Goal: Information Seeking & Learning: Learn about a topic

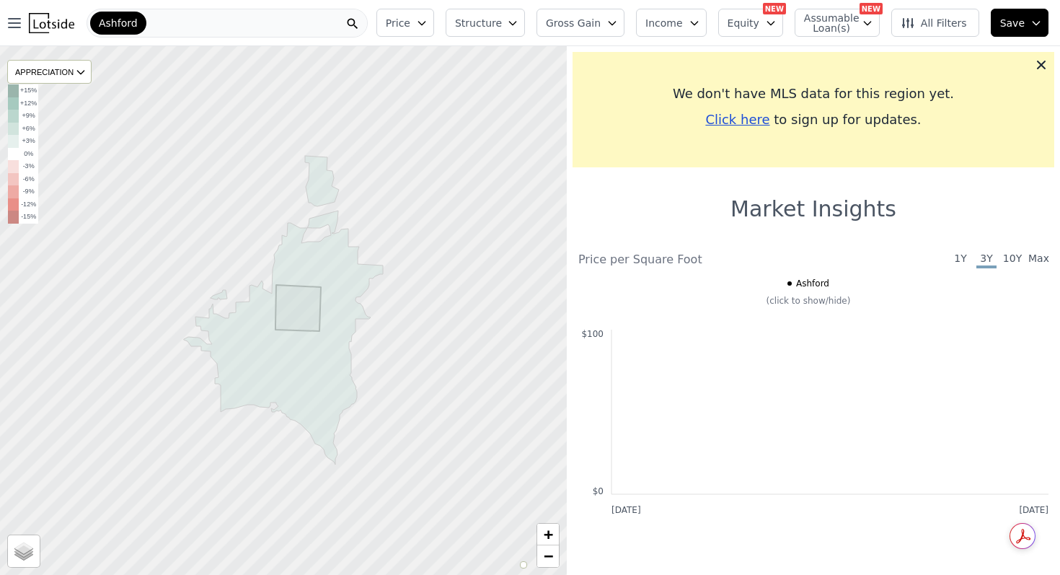
click at [163, 31] on div "Ashford" at bounding box center [227, 23] width 281 height 29
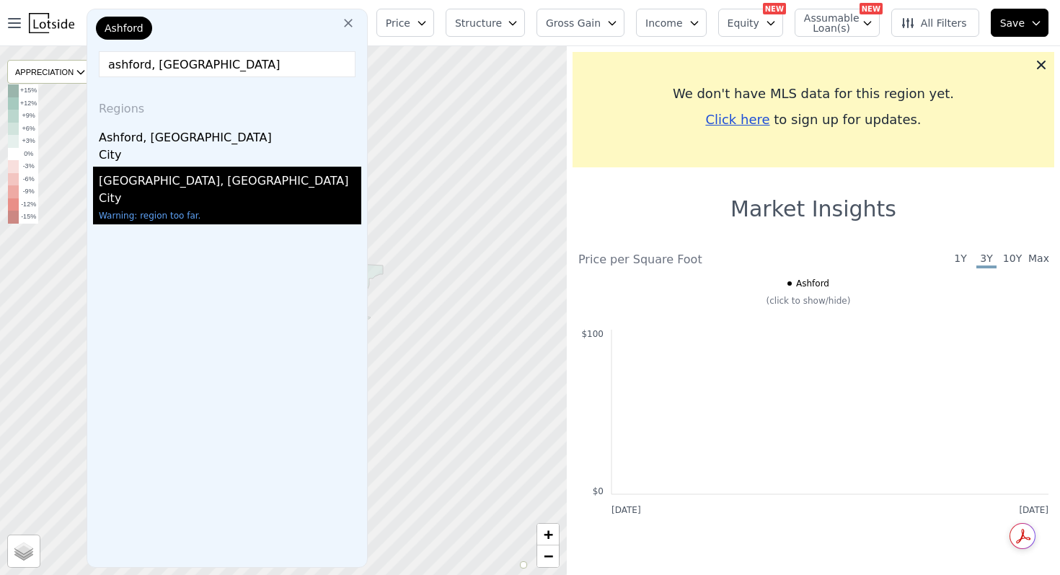
type input "ashford, [GEOGRAPHIC_DATA]"
click at [156, 187] on div "[GEOGRAPHIC_DATA], [GEOGRAPHIC_DATA]" at bounding box center [230, 178] width 262 height 23
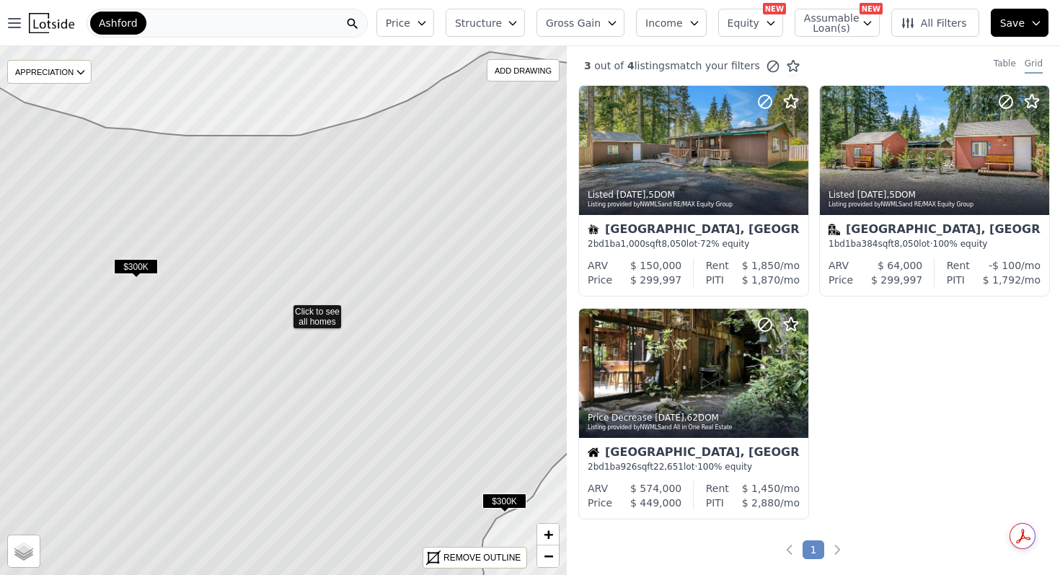
click at [133, 265] on span "$300K" at bounding box center [136, 266] width 44 height 15
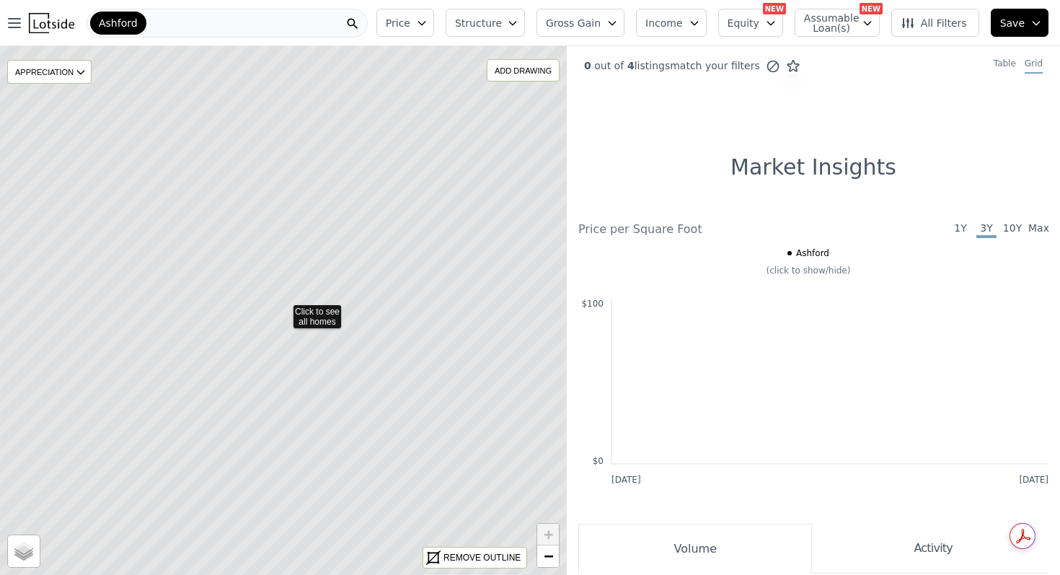
click at [112, 324] on icon at bounding box center [283, 310] width 683 height 637
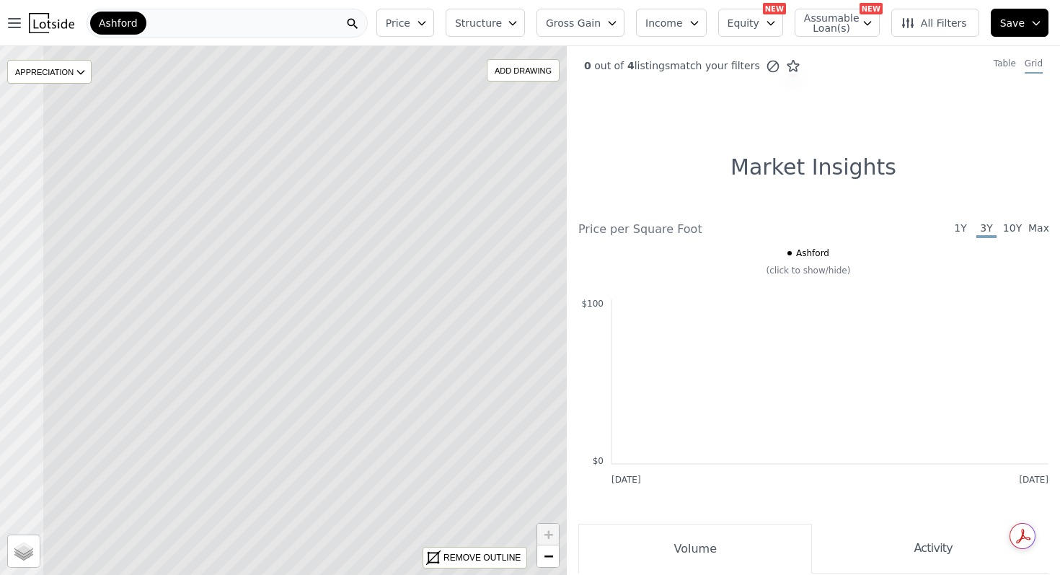
drag, startPoint x: 121, startPoint y: 319, endPoint x: 242, endPoint y: 342, distance: 122.7
click at [242, 342] on icon at bounding box center [383, 322] width 683 height 637
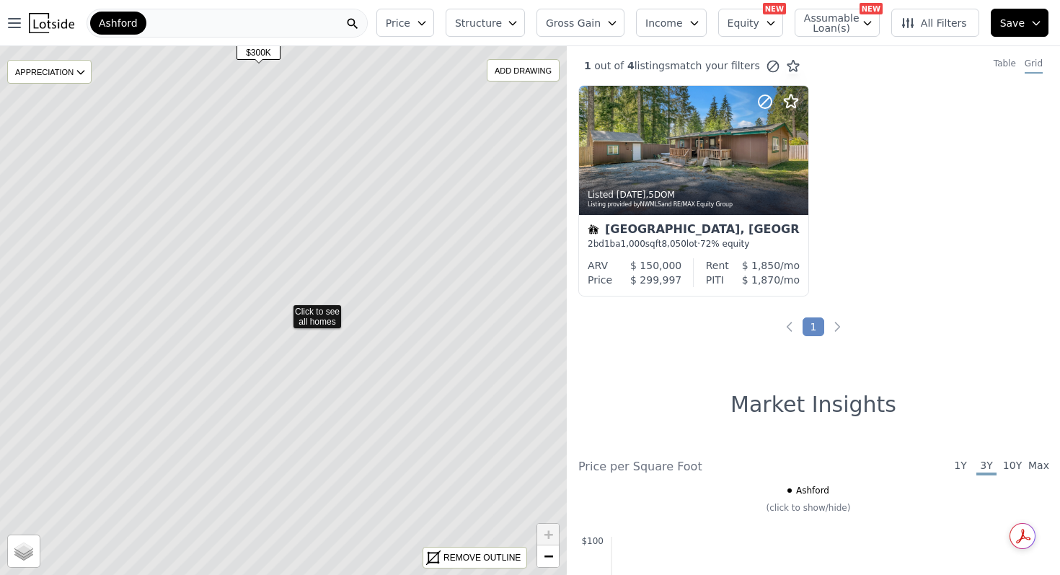
click at [262, 345] on icon at bounding box center [283, 310] width 683 height 637
click at [237, 294] on icon at bounding box center [283, 310] width 683 height 637
click at [919, 25] on span "All Filters" at bounding box center [934, 23] width 66 height 14
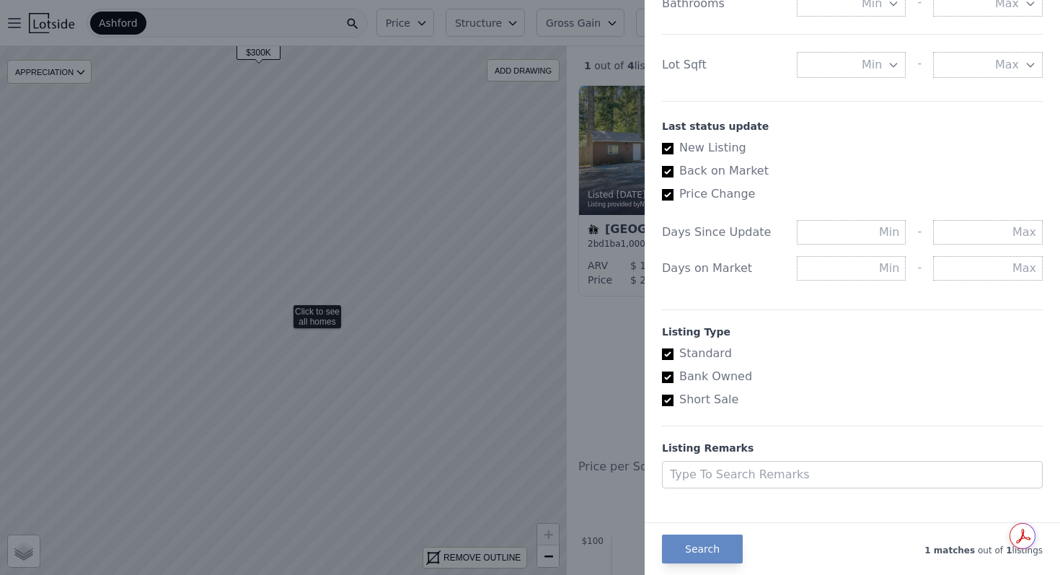
scroll to position [741, 0]
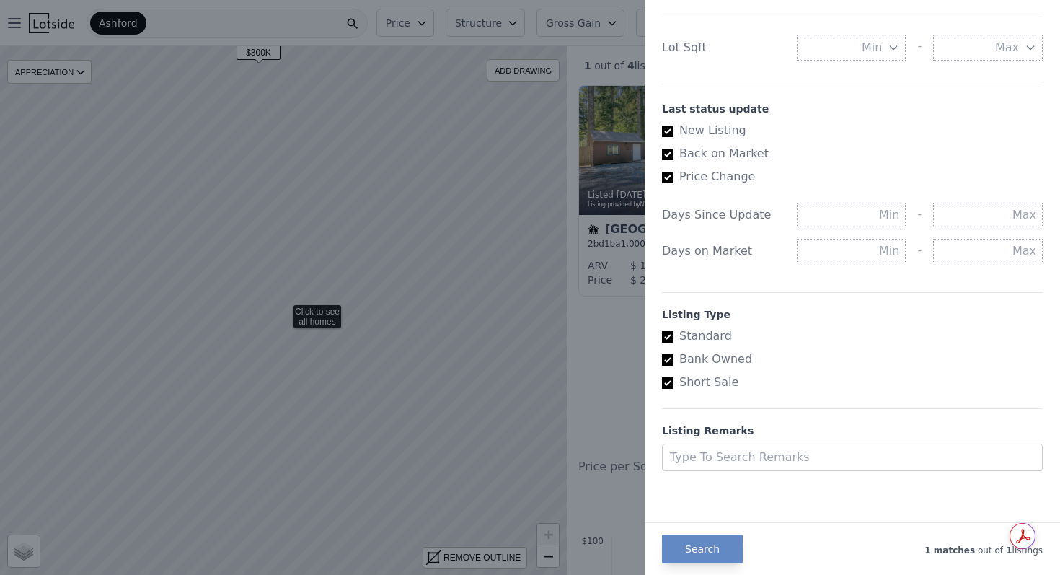
click at [526, 331] on div at bounding box center [530, 287] width 1060 height 575
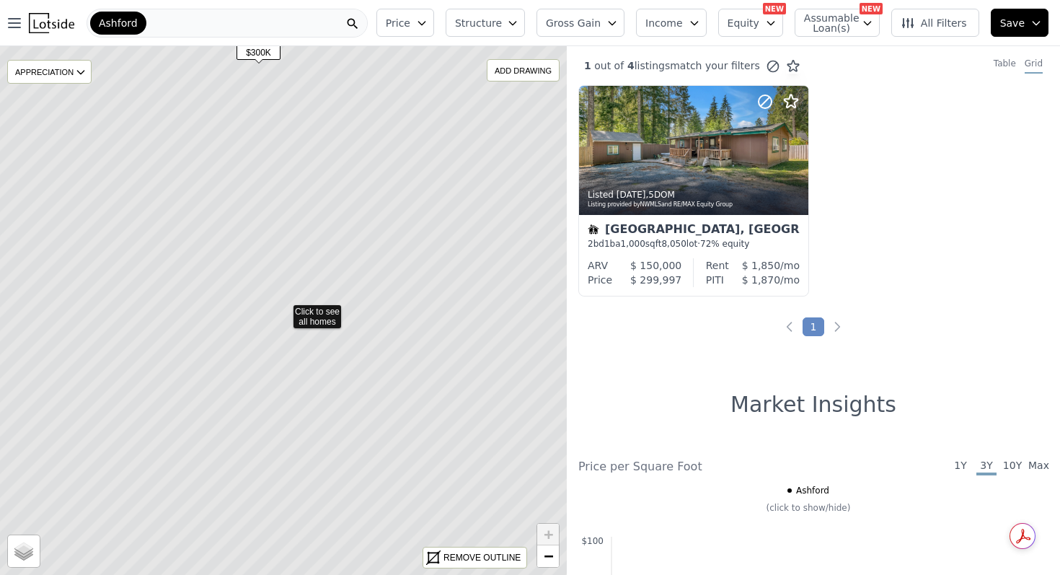
click at [311, 317] on icon at bounding box center [283, 310] width 683 height 637
click at [253, 341] on icon at bounding box center [283, 310] width 683 height 637
click at [166, 16] on div "Ashford" at bounding box center [227, 23] width 281 height 29
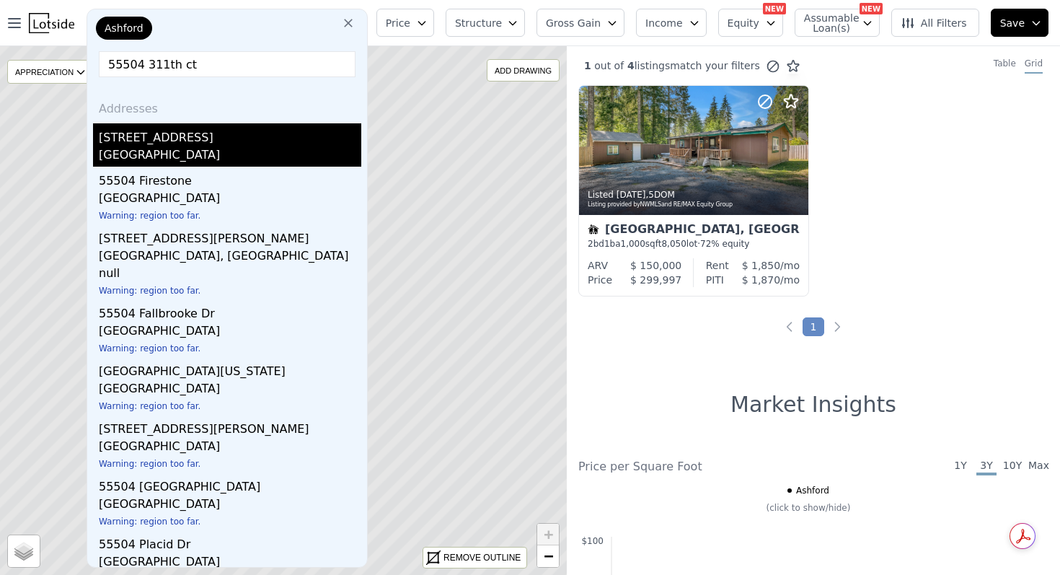
type input "55504 311th ct"
click at [198, 131] on div "[STREET_ADDRESS]" at bounding box center [230, 134] width 262 height 23
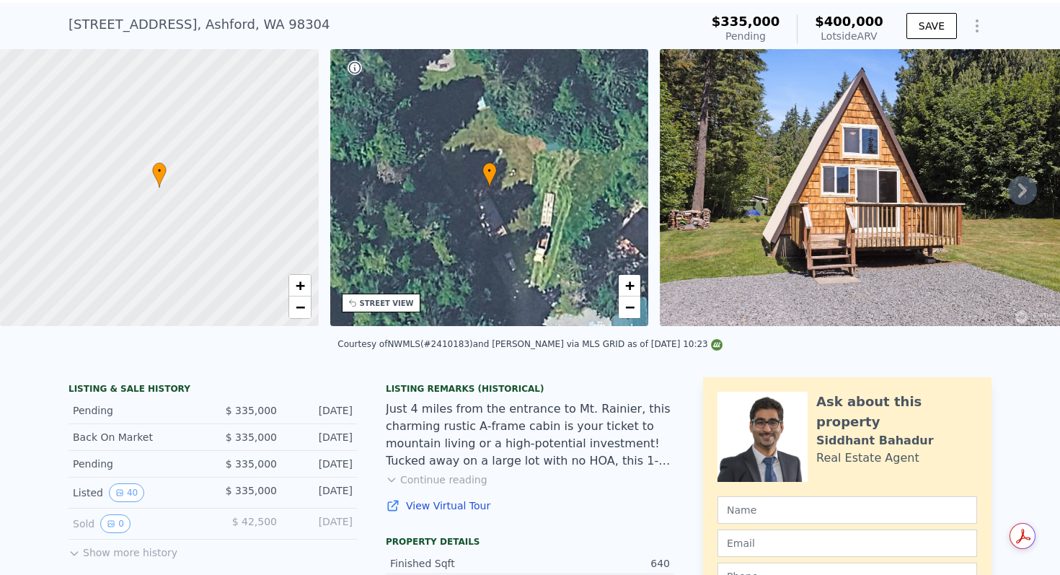
scroll to position [73, 0]
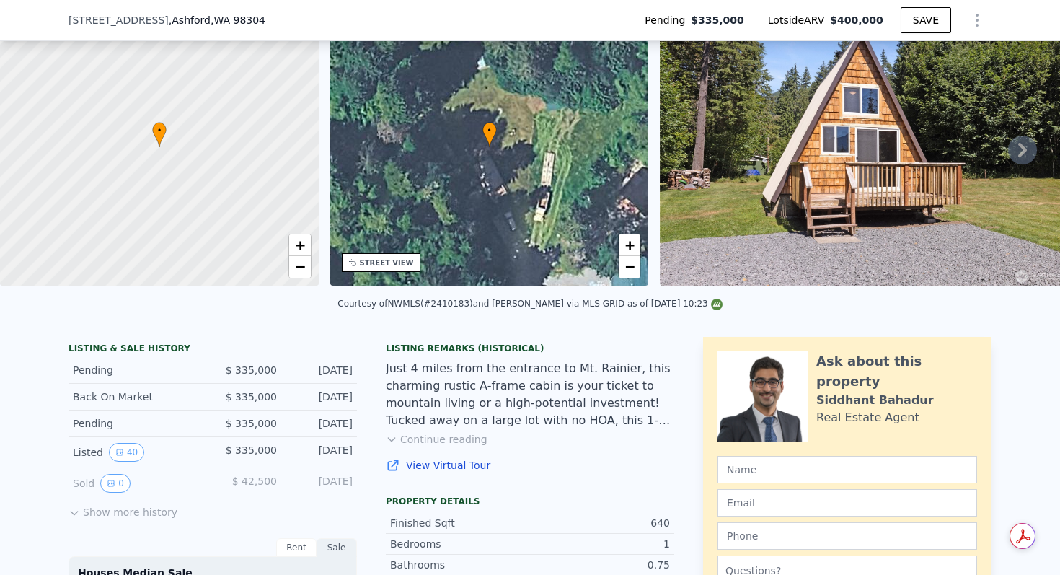
click at [435, 440] on button "Continue reading" at bounding box center [437, 439] width 102 height 14
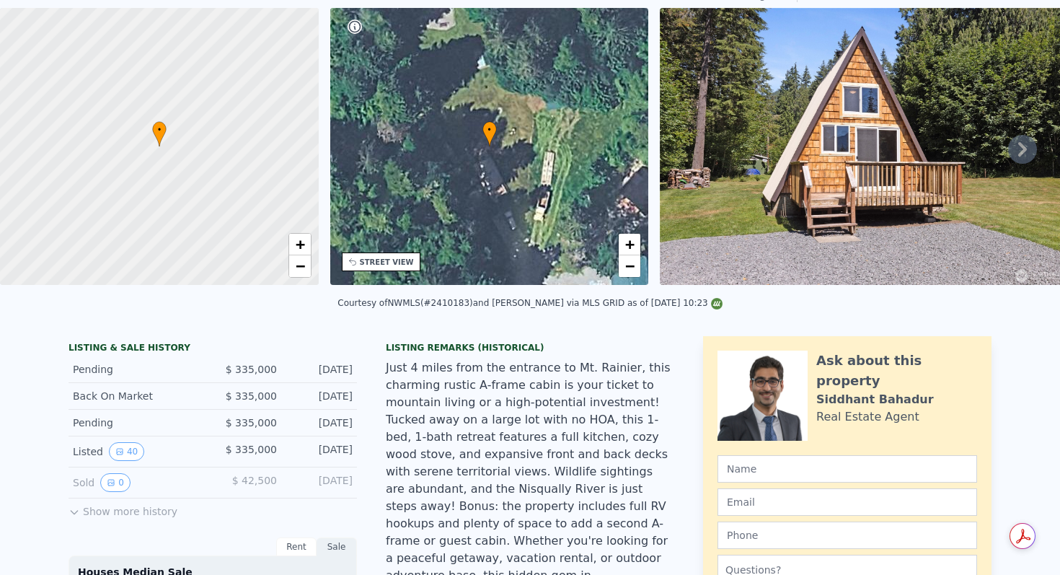
scroll to position [0, 0]
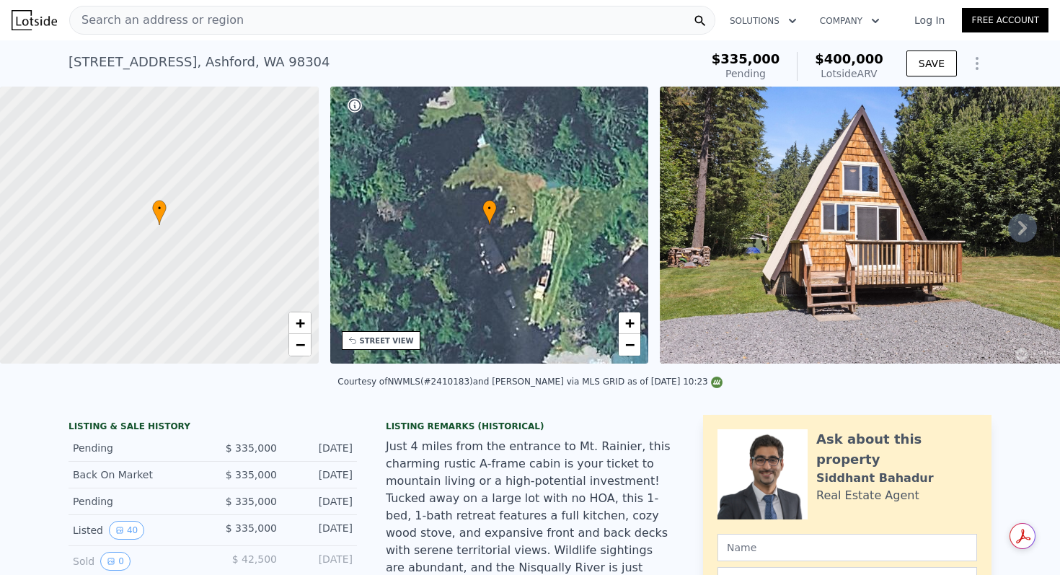
click at [1025, 229] on icon at bounding box center [1022, 227] width 29 height 29
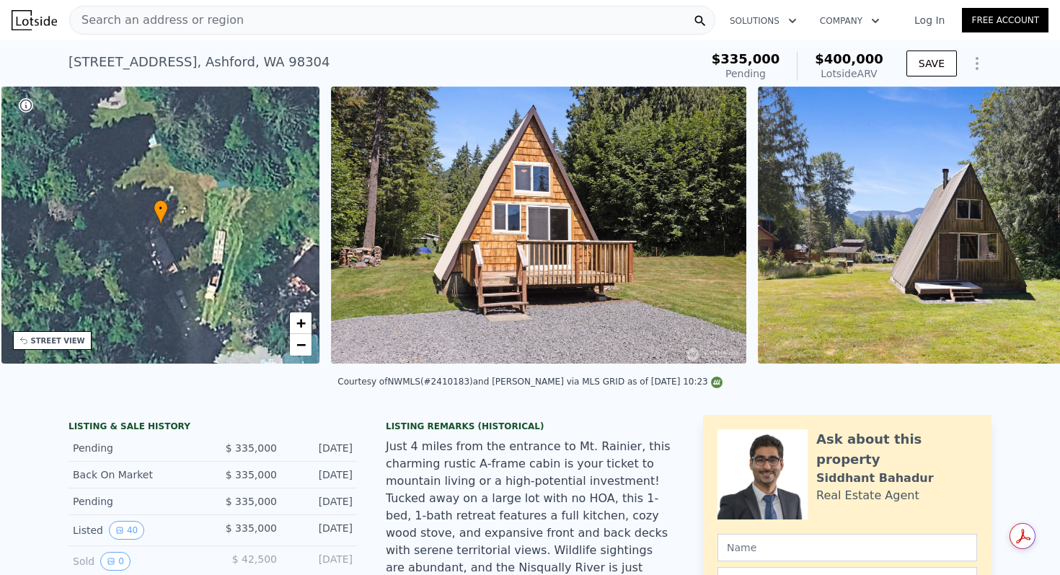
scroll to position [0, 335]
click at [1025, 229] on div "• + − • + − STREET VIEW Loading... SATELLITE VIEW" at bounding box center [530, 228] width 1060 height 282
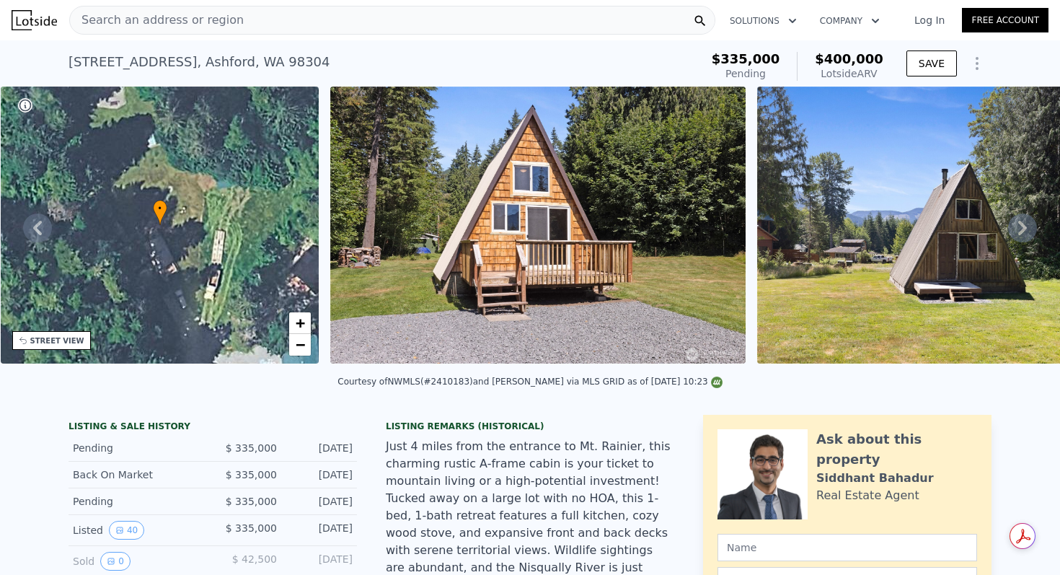
click at [1025, 229] on icon at bounding box center [1022, 227] width 29 height 29
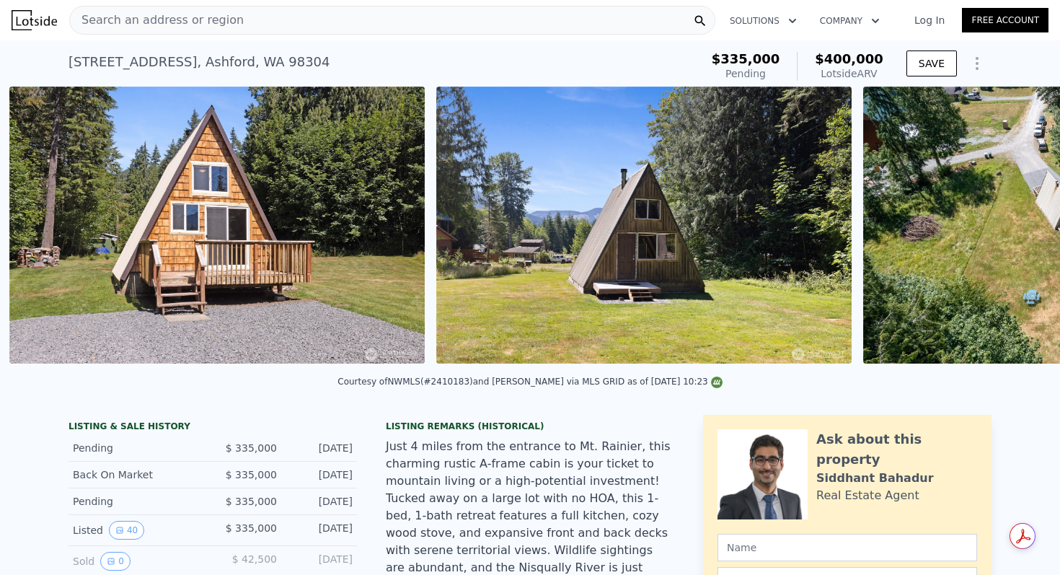
scroll to position [0, 660]
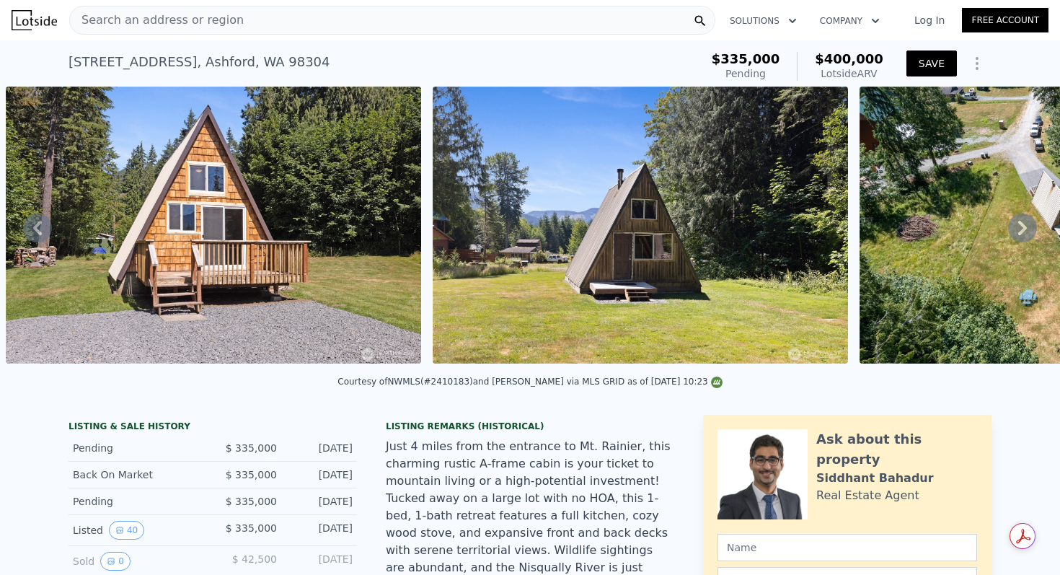
click at [942, 56] on button "SAVE" at bounding box center [931, 63] width 50 height 26
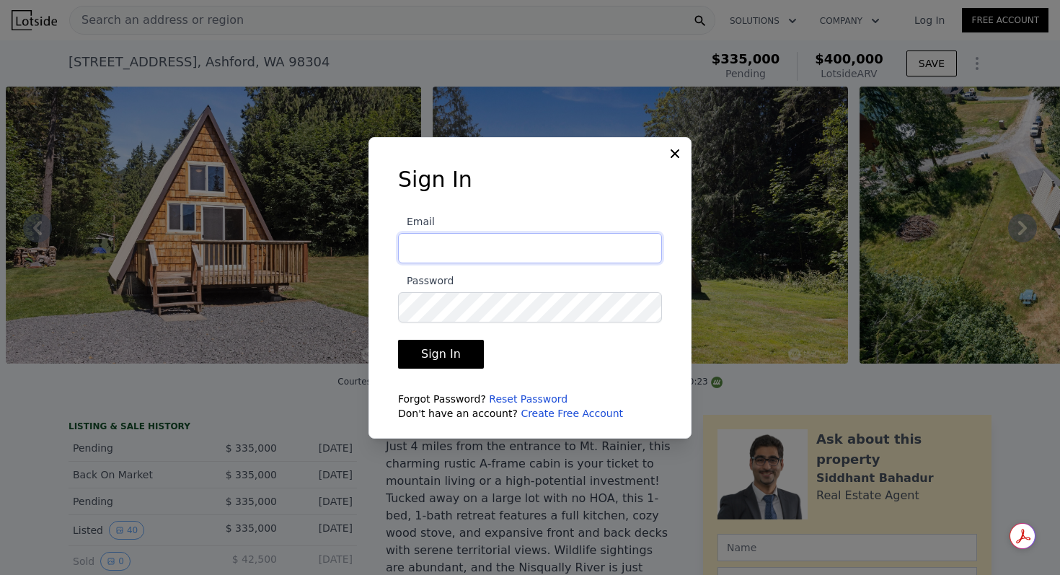
type input "[PERSON_NAME][EMAIL_ADDRESS][DOMAIN_NAME]"
click at [445, 352] on button "Sign In" at bounding box center [441, 354] width 86 height 29
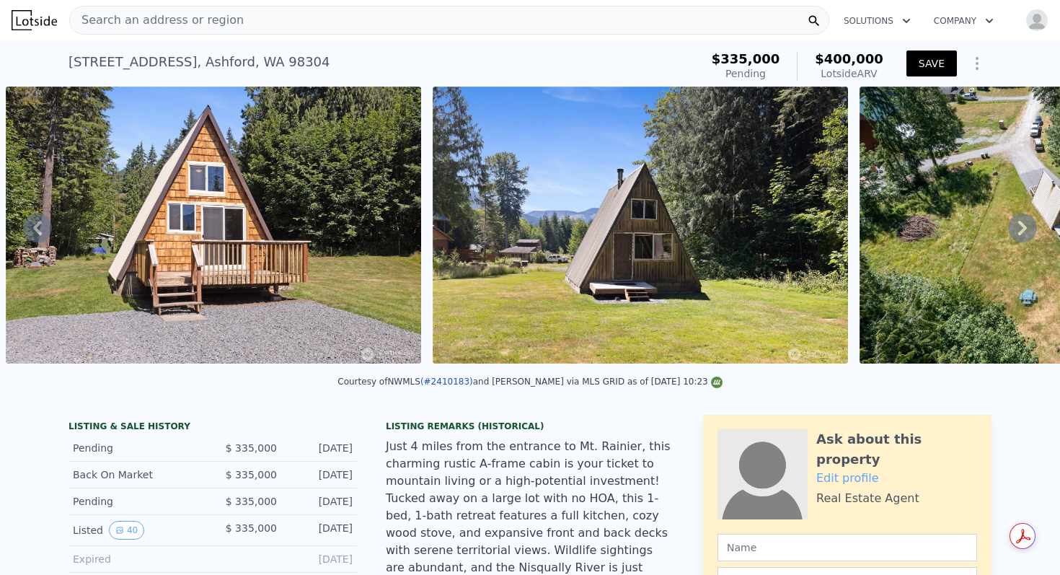
click at [916, 65] on button "SAVE" at bounding box center [931, 63] width 50 height 26
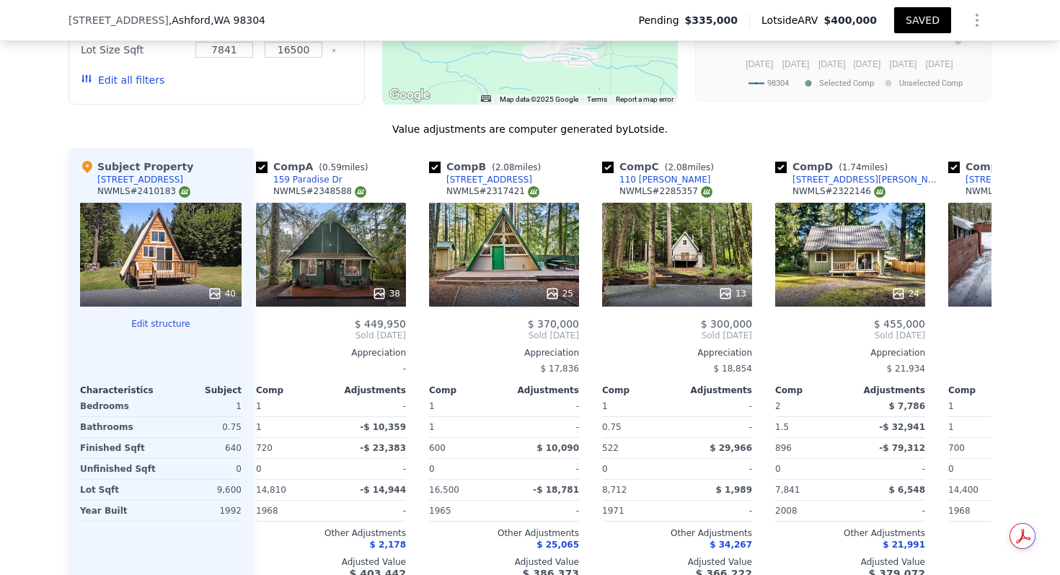
scroll to position [0, 0]
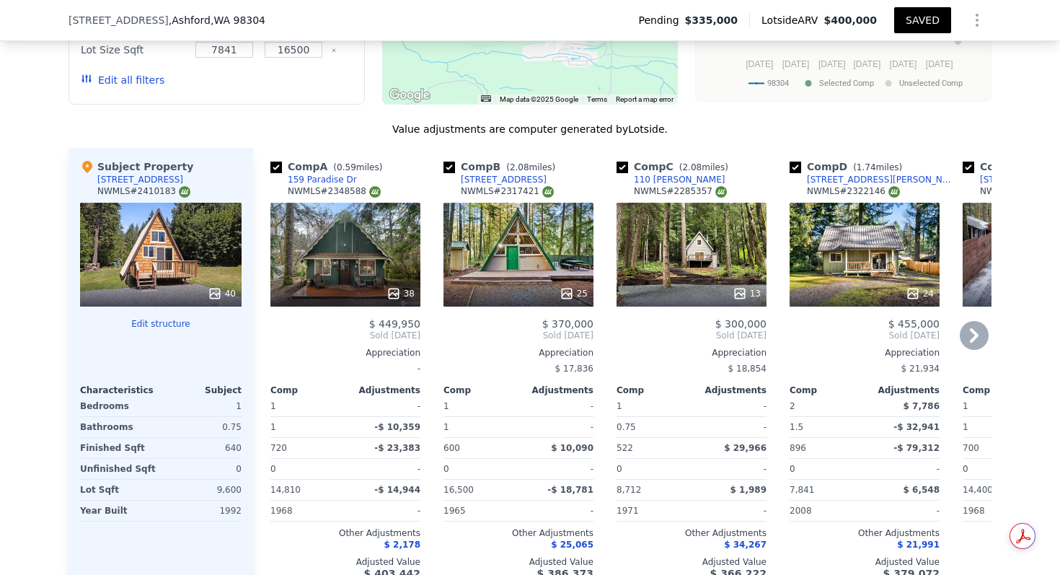
type input "7405"
